Goal: Information Seeking & Learning: Learn about a topic

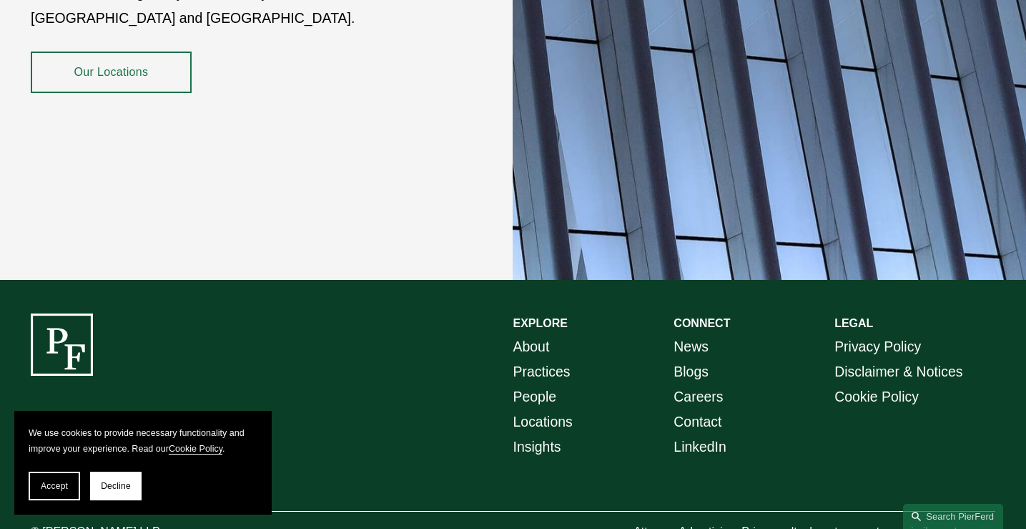
scroll to position [2555, 0]
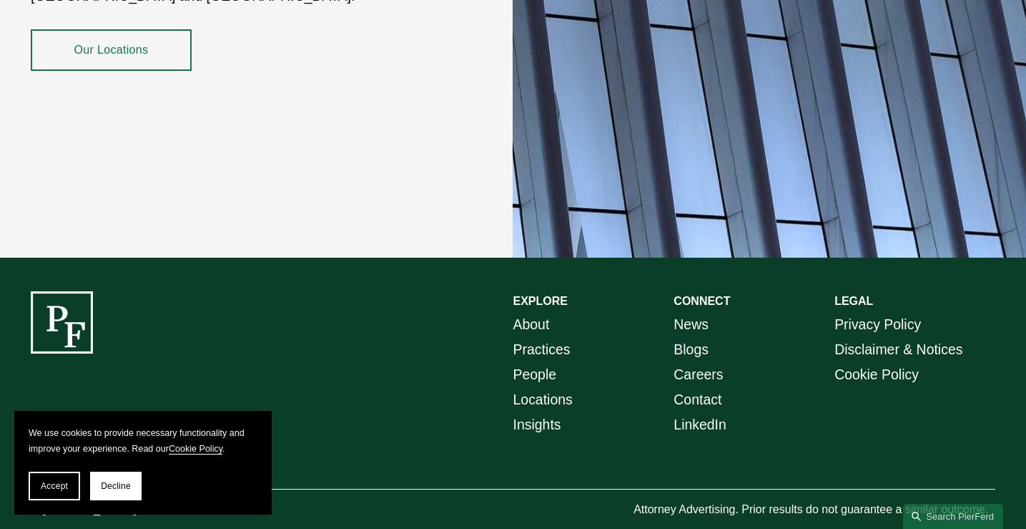
click at [531, 362] on link "People" at bounding box center [536, 374] width 44 height 25
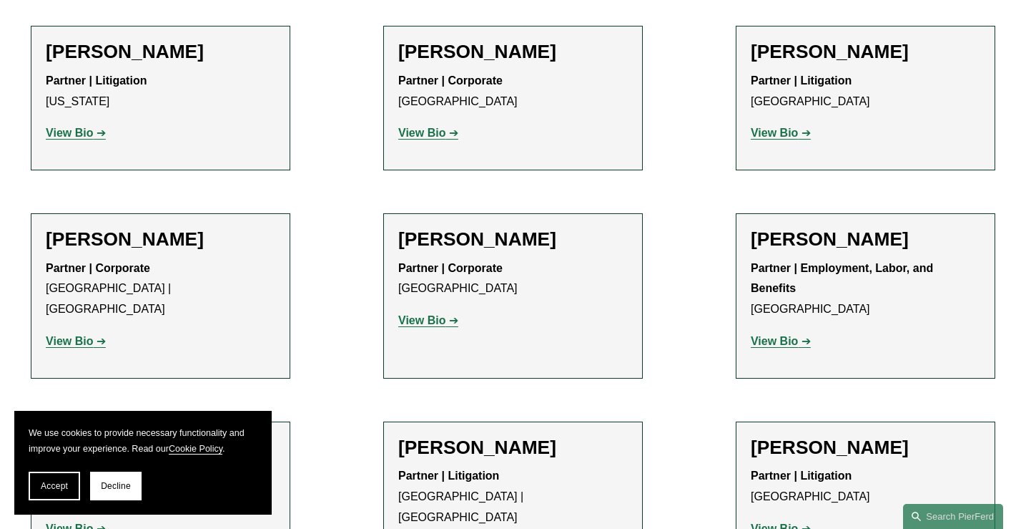
scroll to position [10799, 0]
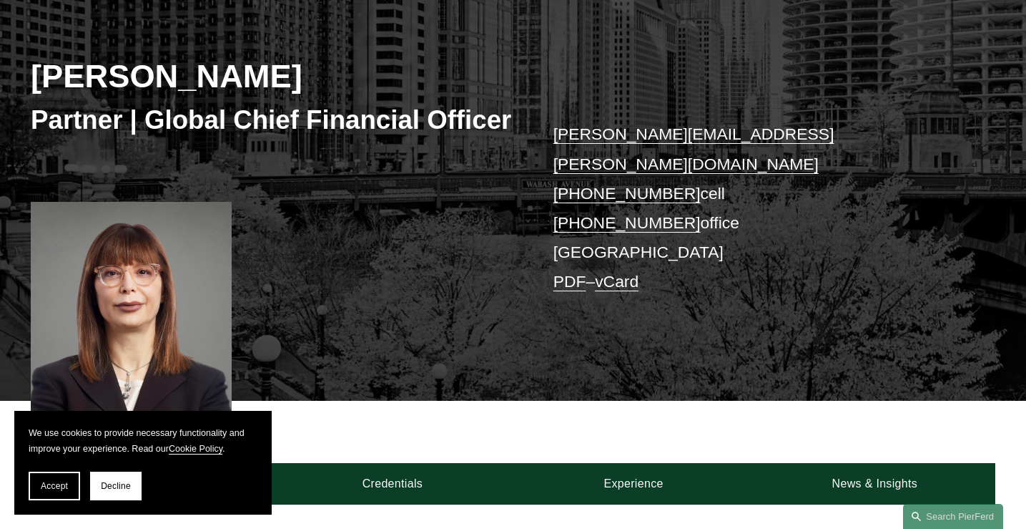
scroll to position [241, 0]
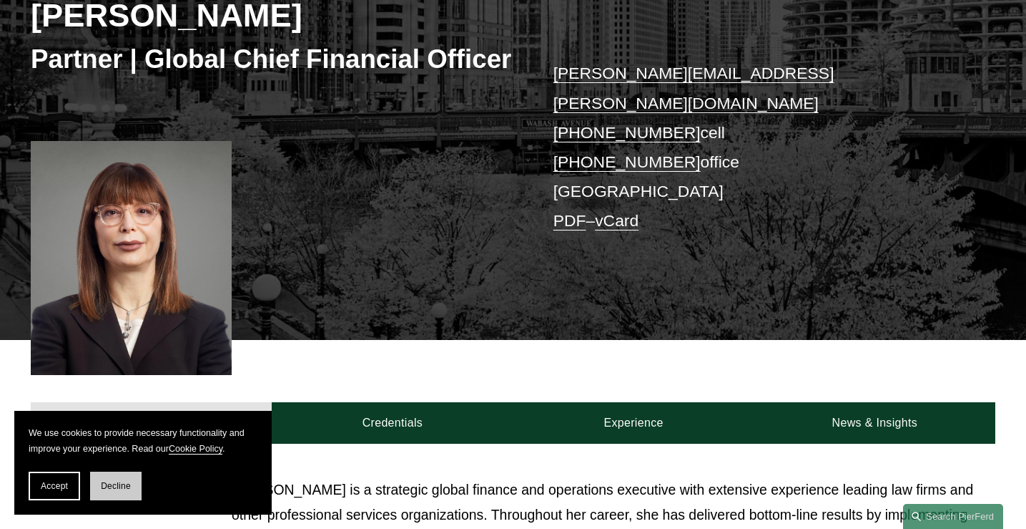
click at [127, 492] on button "Decline" at bounding box center [115, 485] width 51 height 29
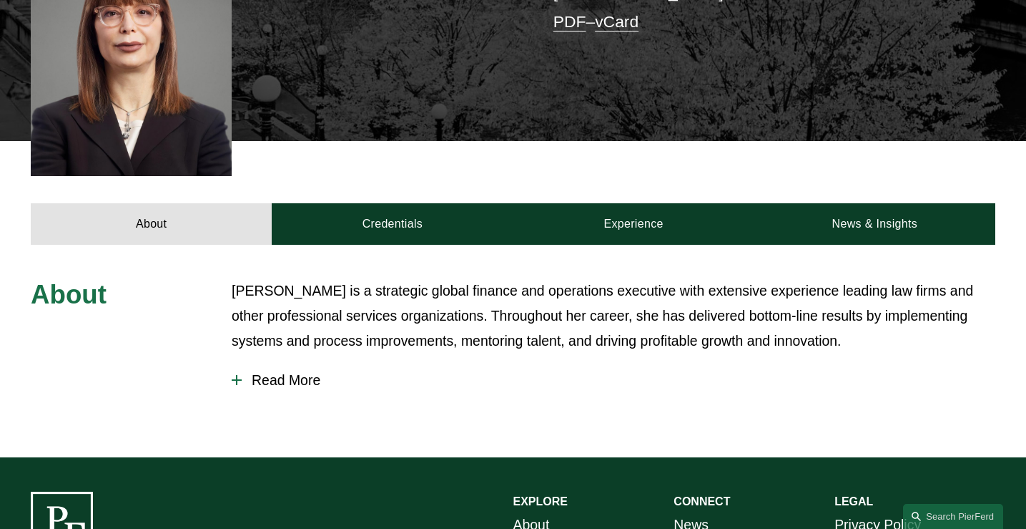
scroll to position [443, 0]
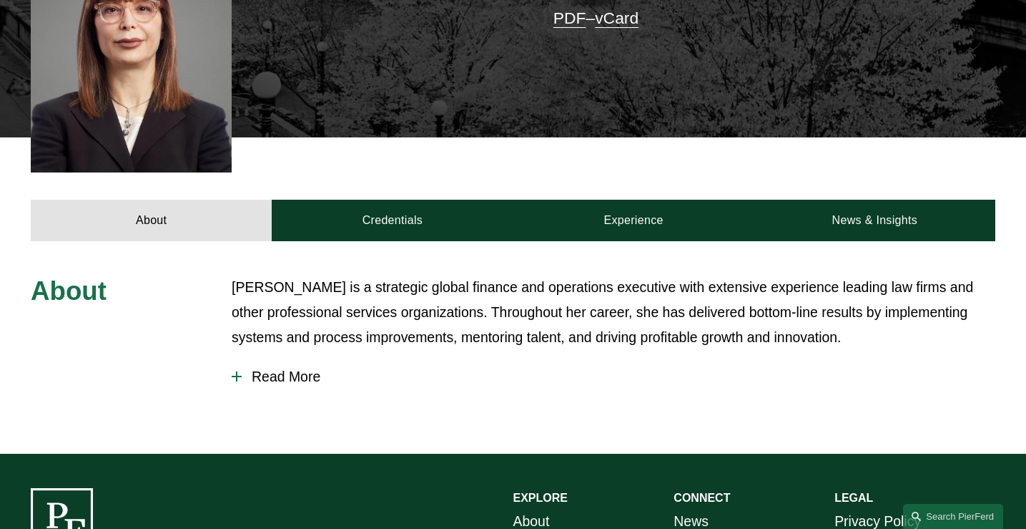
click at [276, 368] on span "Read More" at bounding box center [619, 376] width 754 height 16
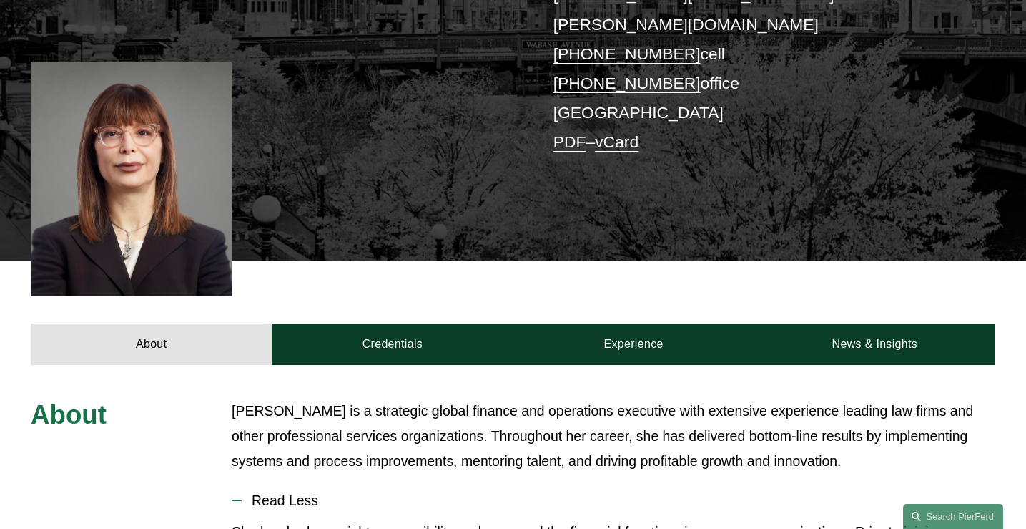
scroll to position [317, 0]
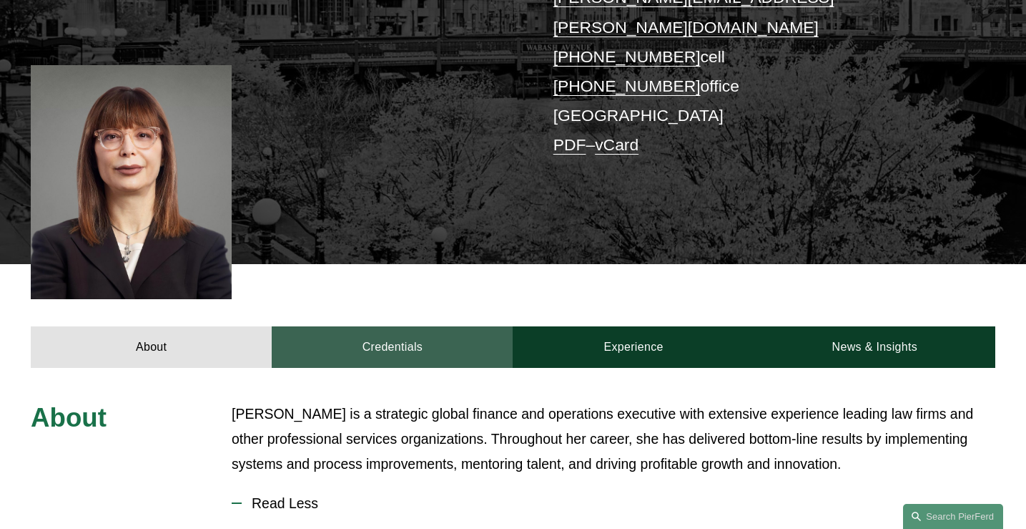
click at [389, 326] on link "Credentials" at bounding box center [392, 346] width 241 height 41
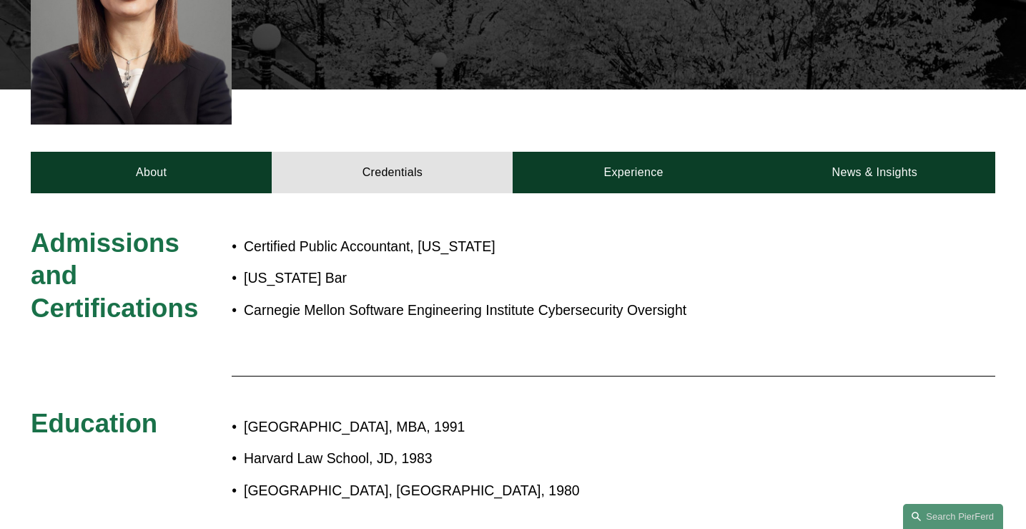
scroll to position [493, 0]
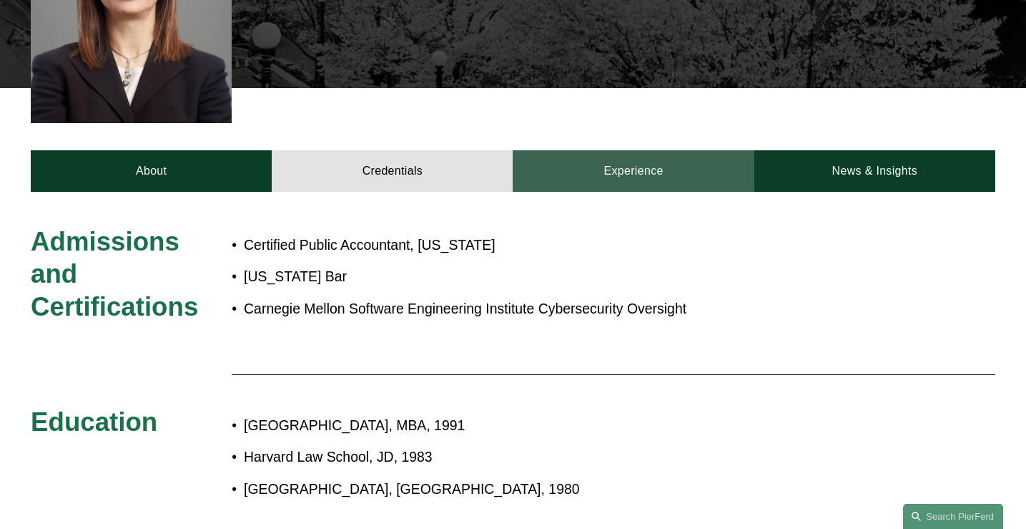
click at [612, 150] on link "Experience" at bounding box center [633, 170] width 241 height 41
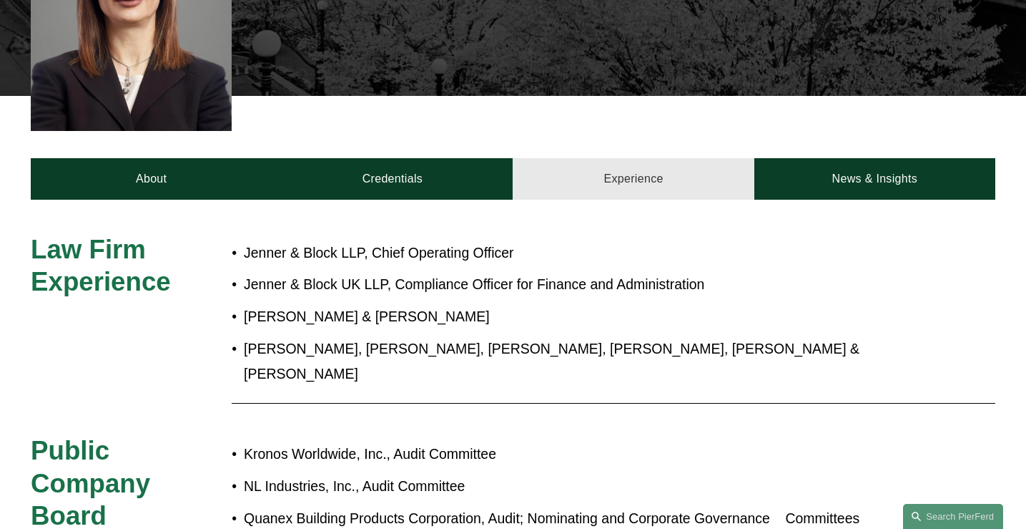
scroll to position [479, 0]
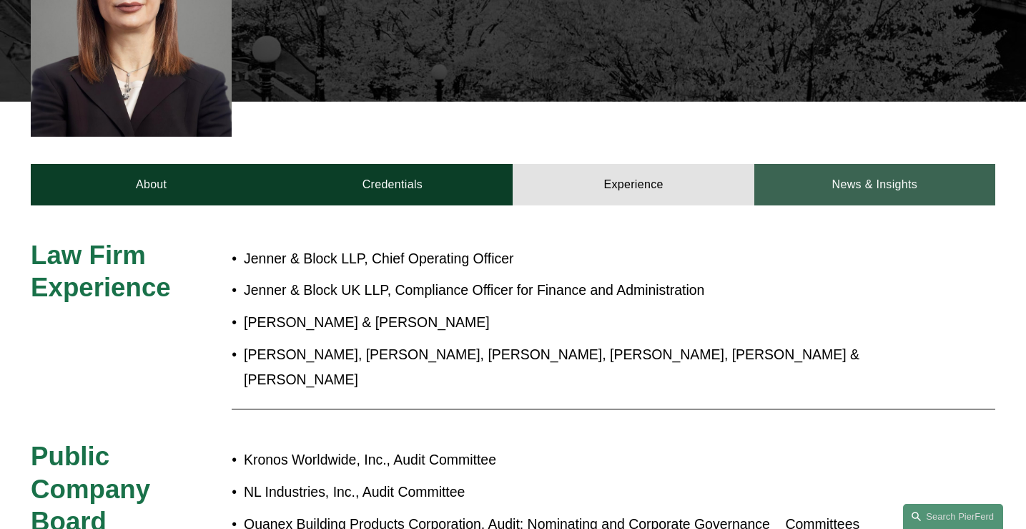
click at [805, 164] on link "News & Insights" at bounding box center [875, 184] width 241 height 41
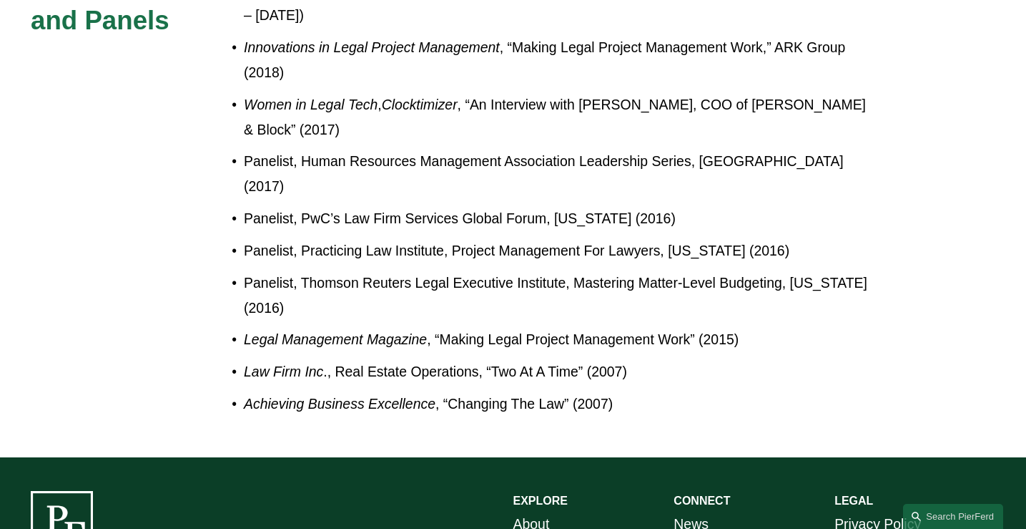
scroll to position [782, 0]
